Goal: Obtain resource: Download file/media

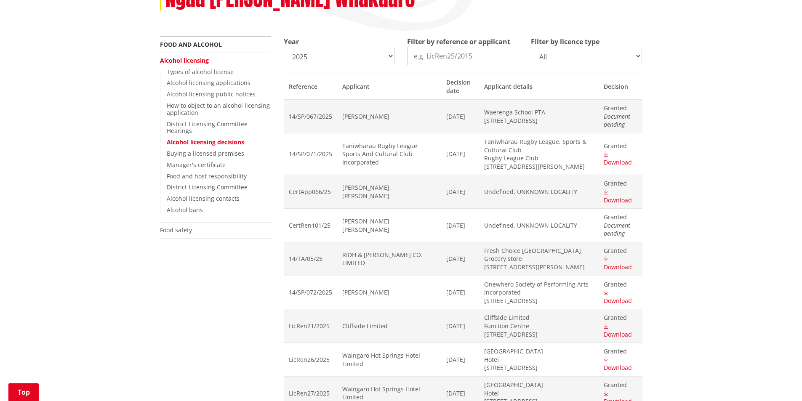
scroll to position [126, 0]
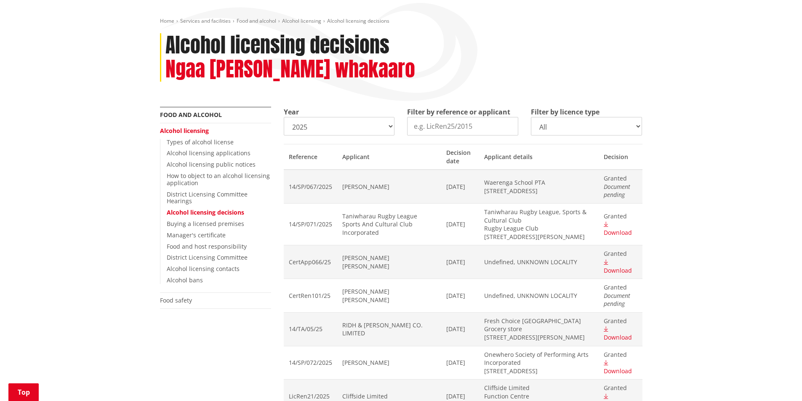
click at [628, 117] on select "All On licence - New On licence - Renewals On licence - Variations Off licence …" at bounding box center [586, 126] width 111 height 19
click at [531, 117] on select "All On licence - New On licence - Renewals On licence - Variations Off licence …" at bounding box center [586, 126] width 111 height 19
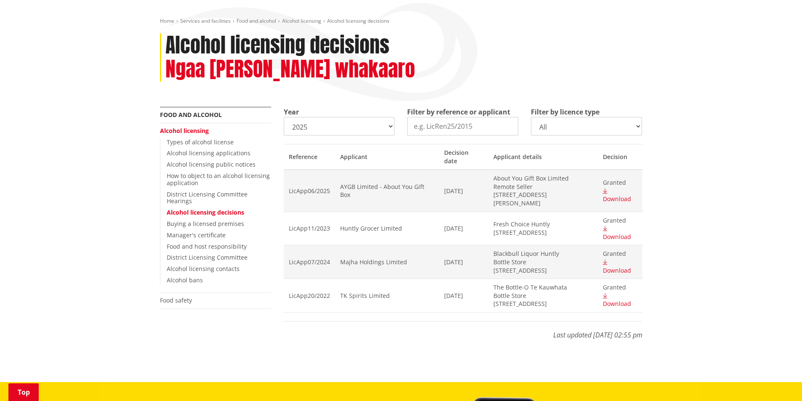
click at [728, 173] on div "Home Services and facilities Food and alcohol Alcohol licensing Alcohol licensi…" at bounding box center [401, 189] width 802 height 385
click at [579, 117] on select "All On licence - New On licence - Renewals On licence - Variations Off licence …" at bounding box center [586, 126] width 111 height 19
drag, startPoint x: 731, startPoint y: 188, endPoint x: 630, endPoint y: 214, distance: 104.0
click at [731, 188] on div "Home Services and facilities Food and alcohol Alcohol licensing Alcohol licensi…" at bounding box center [401, 189] width 802 height 385
click at [622, 266] on span "Download" at bounding box center [617, 270] width 28 height 8
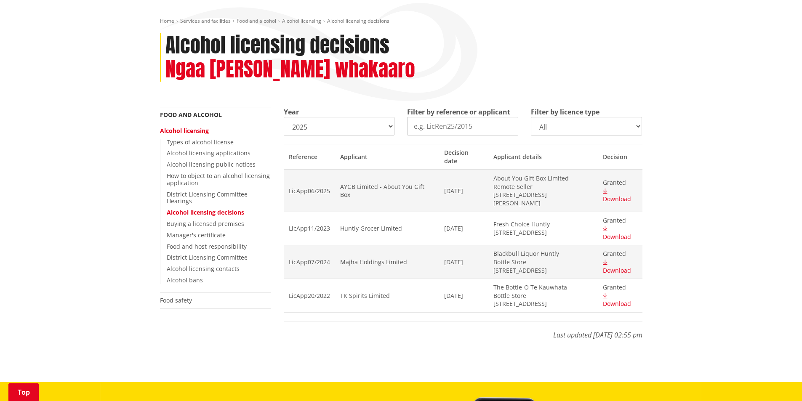
click at [737, 208] on div "Home Services and facilities Food and alcohol Alcohol licensing Alcohol licensi…" at bounding box center [401, 189] width 802 height 385
click at [631, 195] on span "Download" at bounding box center [617, 199] width 28 height 8
click at [586, 117] on select "All On licence - New On licence - Renewals On licence - Variations Off licence …" at bounding box center [586, 126] width 111 height 19
select select
click at [531, 117] on select "All On licence - New On licence - Renewals On licence - Variations Off licence …" at bounding box center [586, 126] width 111 height 19
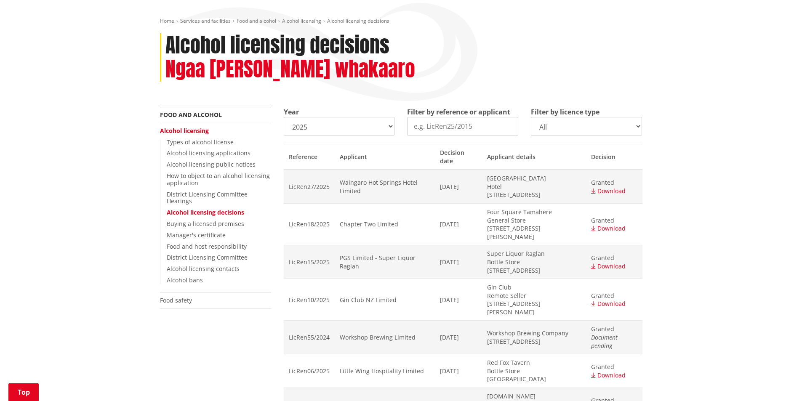
click at [712, 178] on div "Home Services and facilities Food and alcohol Alcohol licensing Alcohol licensi…" at bounding box center [401, 311] width 802 height 629
click at [609, 262] on span "Download" at bounding box center [611, 266] width 28 height 8
click at [734, 245] on div "Home Services and facilities Food and alcohol Alcohol licensing Alcohol licensi…" at bounding box center [401, 311] width 802 height 629
click at [611, 300] on span "Download" at bounding box center [611, 304] width 28 height 8
click at [747, 199] on div "Home Services and facilities Food and alcohol Alcohol licensing Alcohol licensi…" at bounding box center [401, 311] width 802 height 629
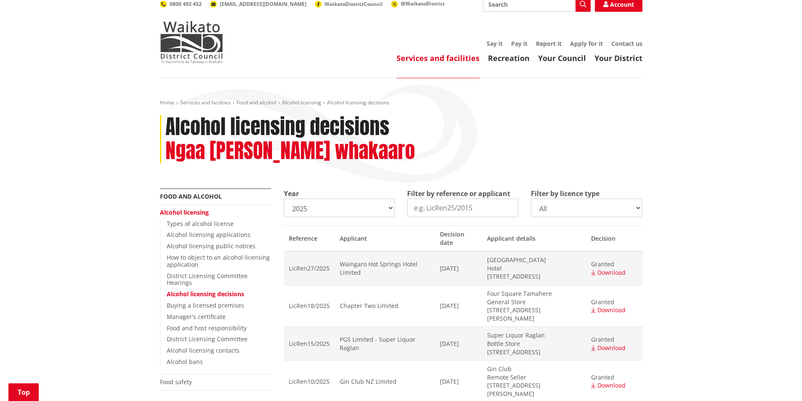
scroll to position [0, 0]
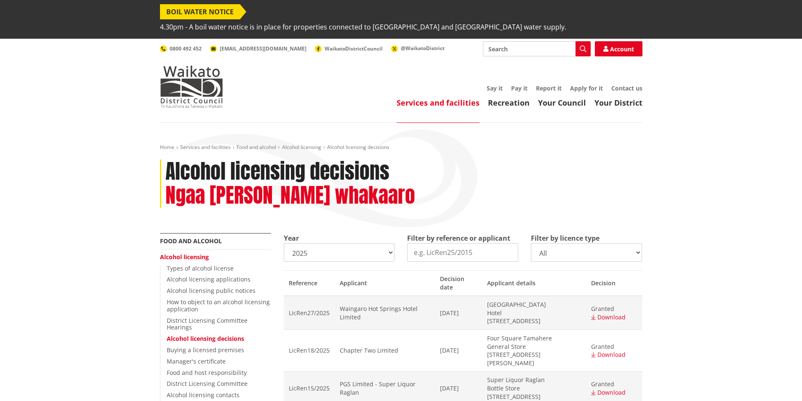
click at [369, 243] on select "2025 2024 2023 2022 2021 2020 2019 2018 2017 2016 2015 2014" at bounding box center [339, 252] width 111 height 19
select select "2024"
click at [284, 243] on select "2025 2024 2023 2022 2021 2020 2019 2018 2017 2016 2015 2014" at bounding box center [339, 252] width 111 height 19
click at [598, 243] on select "All On licence - New On licence - Renewals On licence - Variations Off licence …" at bounding box center [586, 252] width 111 height 19
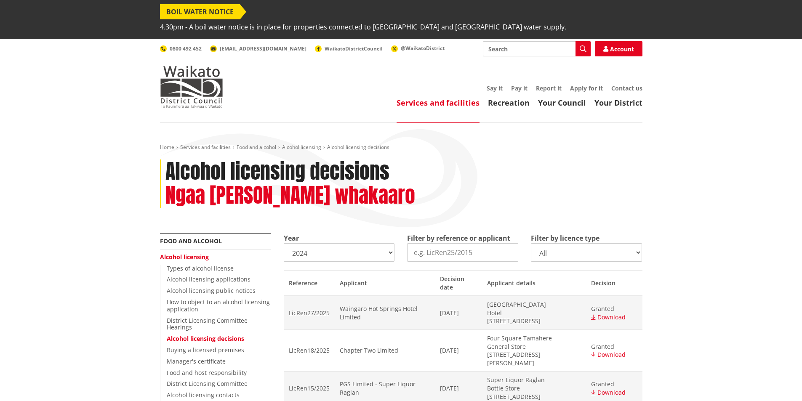
select select
click at [531, 243] on select "All On licence - New On licence - Renewals On licence - Variations Off licence …" at bounding box center [586, 252] width 111 height 19
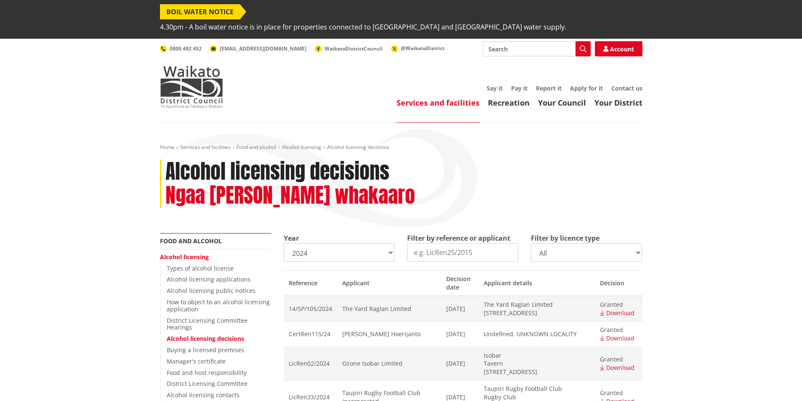
scroll to position [84, 0]
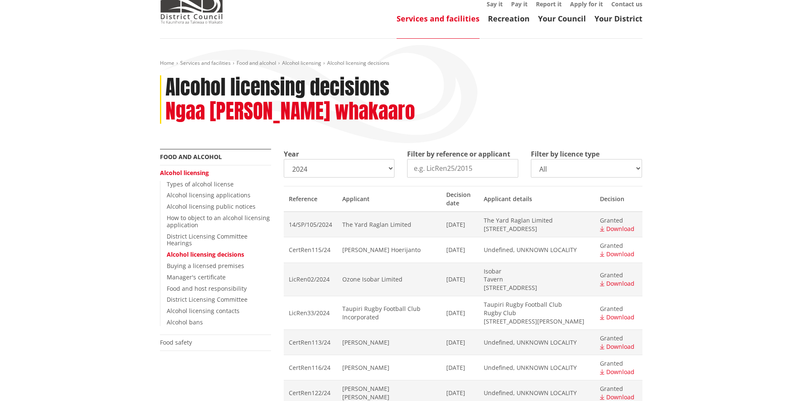
click at [614, 159] on select "All On licence - New On licence - Renewals On licence - Variations Off licence …" at bounding box center [586, 168] width 111 height 19
select select
click at [531, 159] on select "All On licence - New On licence - Renewals On licence - Variations Off licence …" at bounding box center [586, 168] width 111 height 19
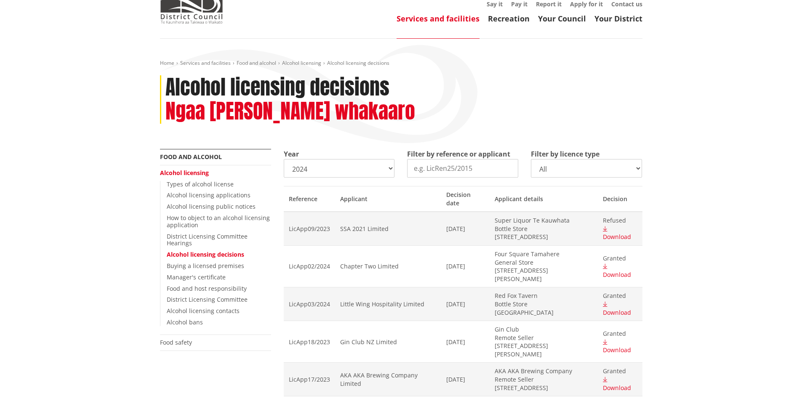
click at [707, 209] on div "Home Services and facilities Food and alcohol Alcohol licensing Alcohol licensi…" at bounding box center [401, 252] width 802 height 427
drag, startPoint x: 503, startPoint y: 199, endPoint x: 583, endPoint y: 213, distance: 81.2
click at [583, 213] on td "Super Liquor Te Kauwhata Bottle Store [STREET_ADDRESS]" at bounding box center [543, 229] width 108 height 34
click at [559, 233] on span "[STREET_ADDRESS]" at bounding box center [543, 237] width 98 height 8
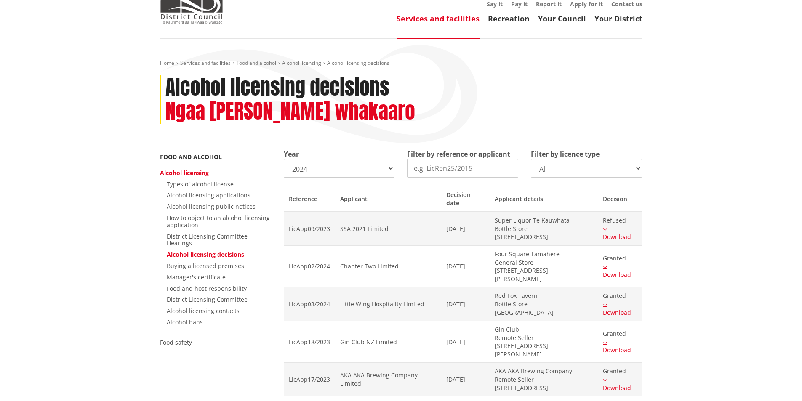
click at [615, 233] on span "Download" at bounding box center [617, 237] width 28 height 8
click at [712, 156] on div "Home Services and facilities Food and alcohol Alcohol licensing Alcohol licensi…" at bounding box center [401, 252] width 802 height 427
click at [506, 233] on span "[STREET_ADDRESS]" at bounding box center [543, 237] width 98 height 8
